Goal: Information Seeking & Learning: Learn about a topic

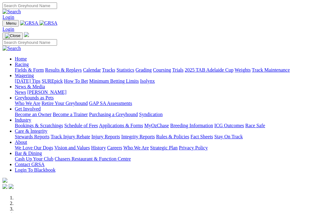
scroll to position [171, 0]
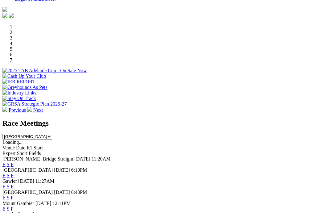
click at [14, 162] on link "F" at bounding box center [12, 164] width 3 height 5
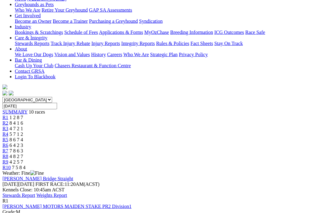
scroll to position [102, 0]
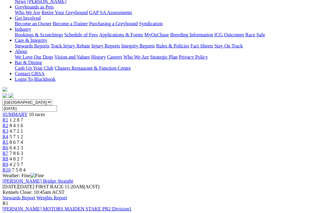
click at [67, 195] on link "Weights Report" at bounding box center [51, 197] width 31 height 5
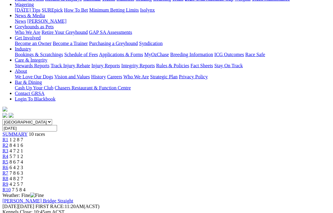
scroll to position [68, 0]
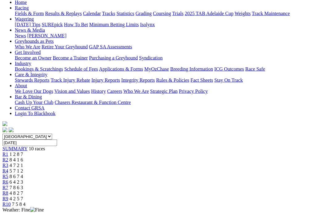
click at [57, 139] on input "Tuesday, 2 Sep 2025" at bounding box center [29, 142] width 55 height 6
type input "Today, 2 Sep 2025"
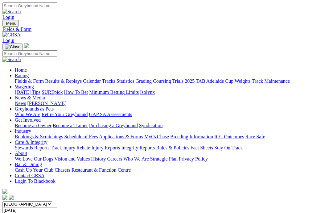
click at [57, 207] on input "[DATE]" at bounding box center [29, 210] width 55 height 6
click at [57, 207] on input "Today, 2 Sep 2025" at bounding box center [29, 210] width 55 height 6
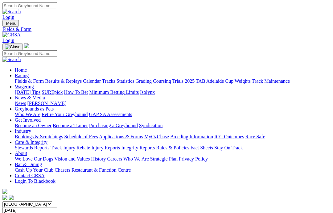
click at [57, 207] on input "Wednesday, 17 Sep 2025" at bounding box center [29, 210] width 55 height 6
type input "Yesterday, 1 Sep 2025"
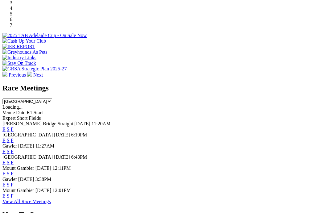
scroll to position [193, 0]
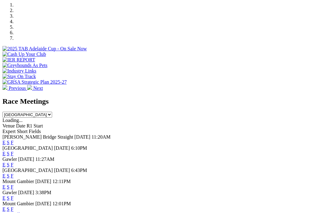
click at [14, 151] on link "F" at bounding box center [12, 153] width 3 height 5
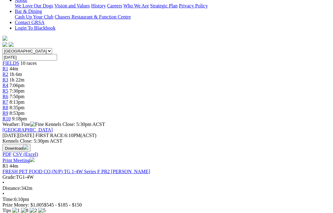
scroll to position [151, 0]
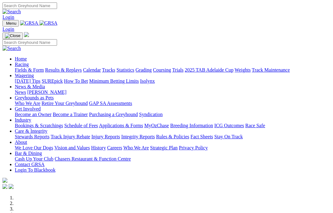
scroll to position [193, 0]
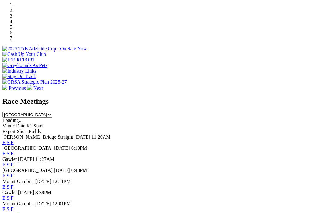
click at [14, 195] on link "F" at bounding box center [12, 197] width 3 height 5
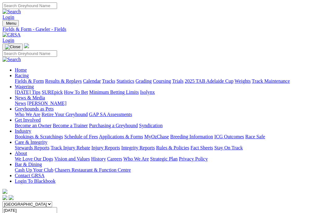
click at [26, 213] on div "FIELDS 9 races" at bounding box center [166, 216] width 328 height 6
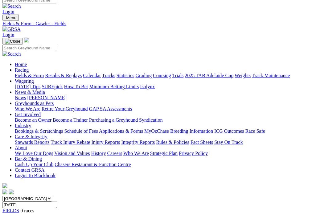
scroll to position [0, 2]
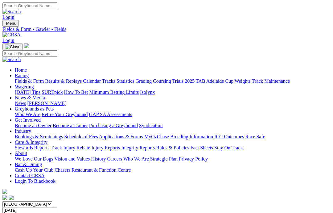
click at [184, 78] on link "Trials" at bounding box center [177, 80] width 11 height 5
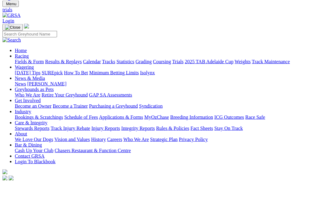
scroll to position [20, 0]
click at [171, 59] on link "Coursing" at bounding box center [162, 61] width 18 height 5
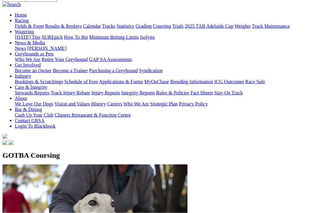
scroll to position [55, 0]
